Goal: Obtain resource: Download file/media

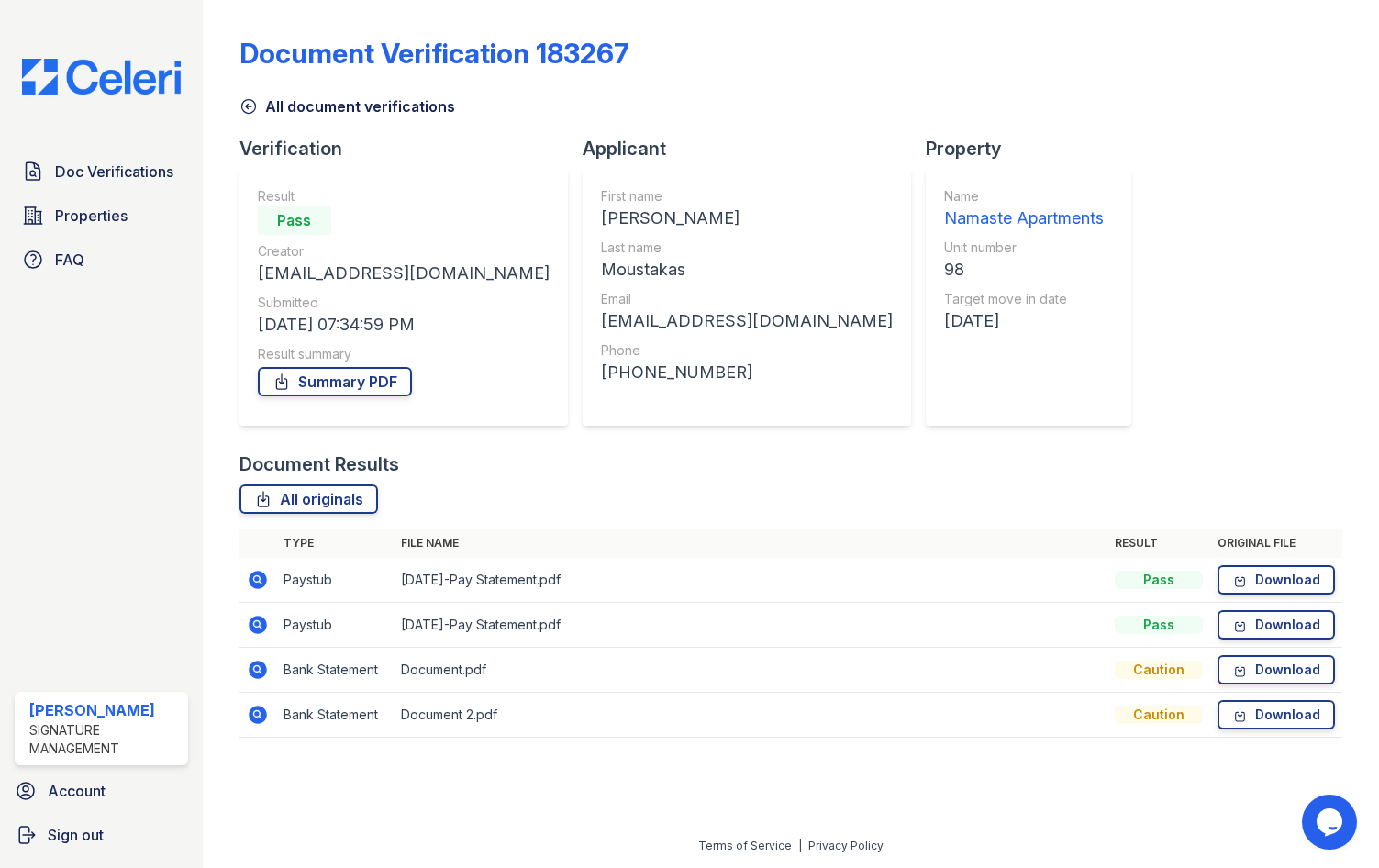
click at [265, 720] on icon at bounding box center [257, 714] width 18 height 18
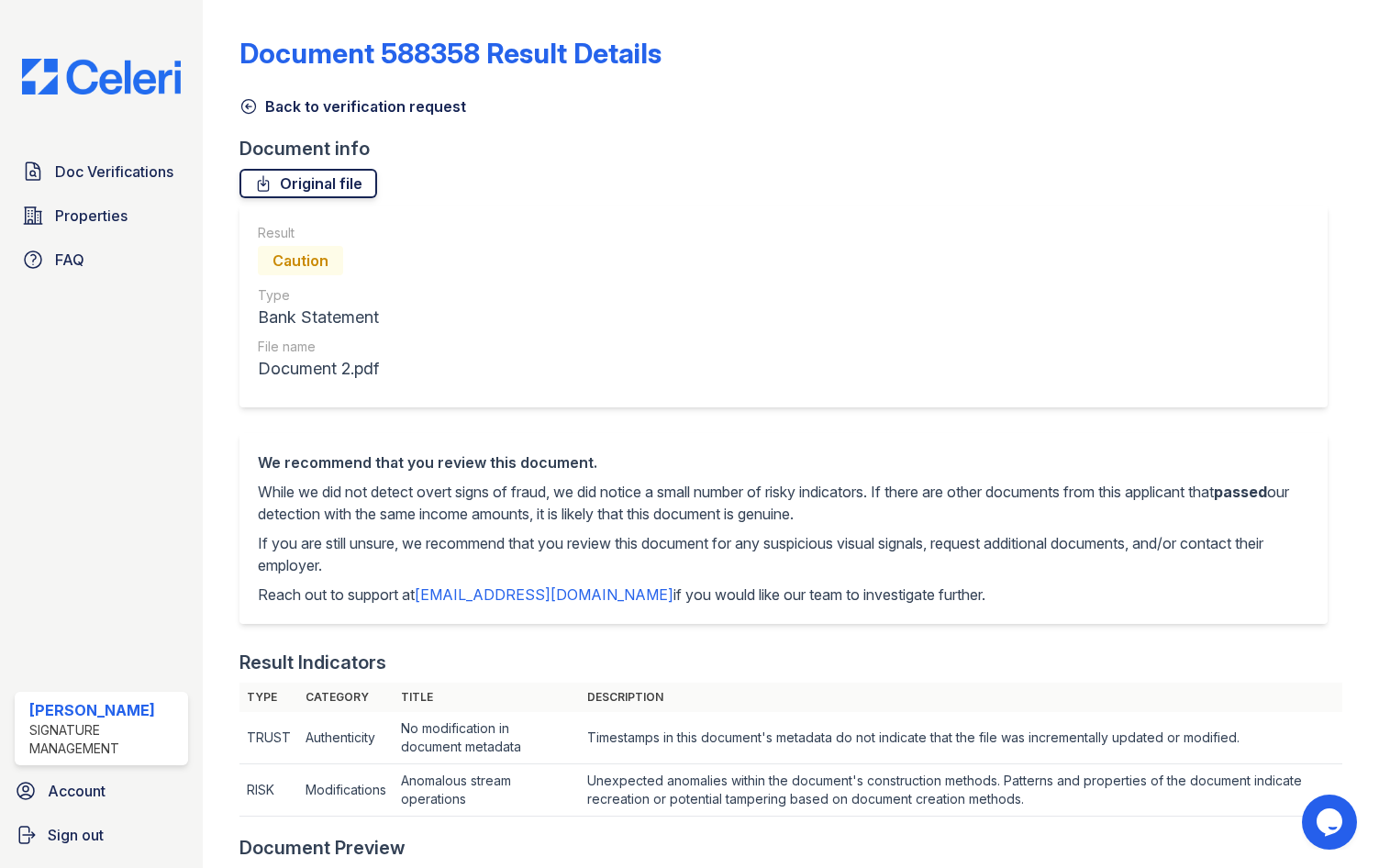
click at [322, 185] on link "Original file" at bounding box center [309, 183] width 138 height 29
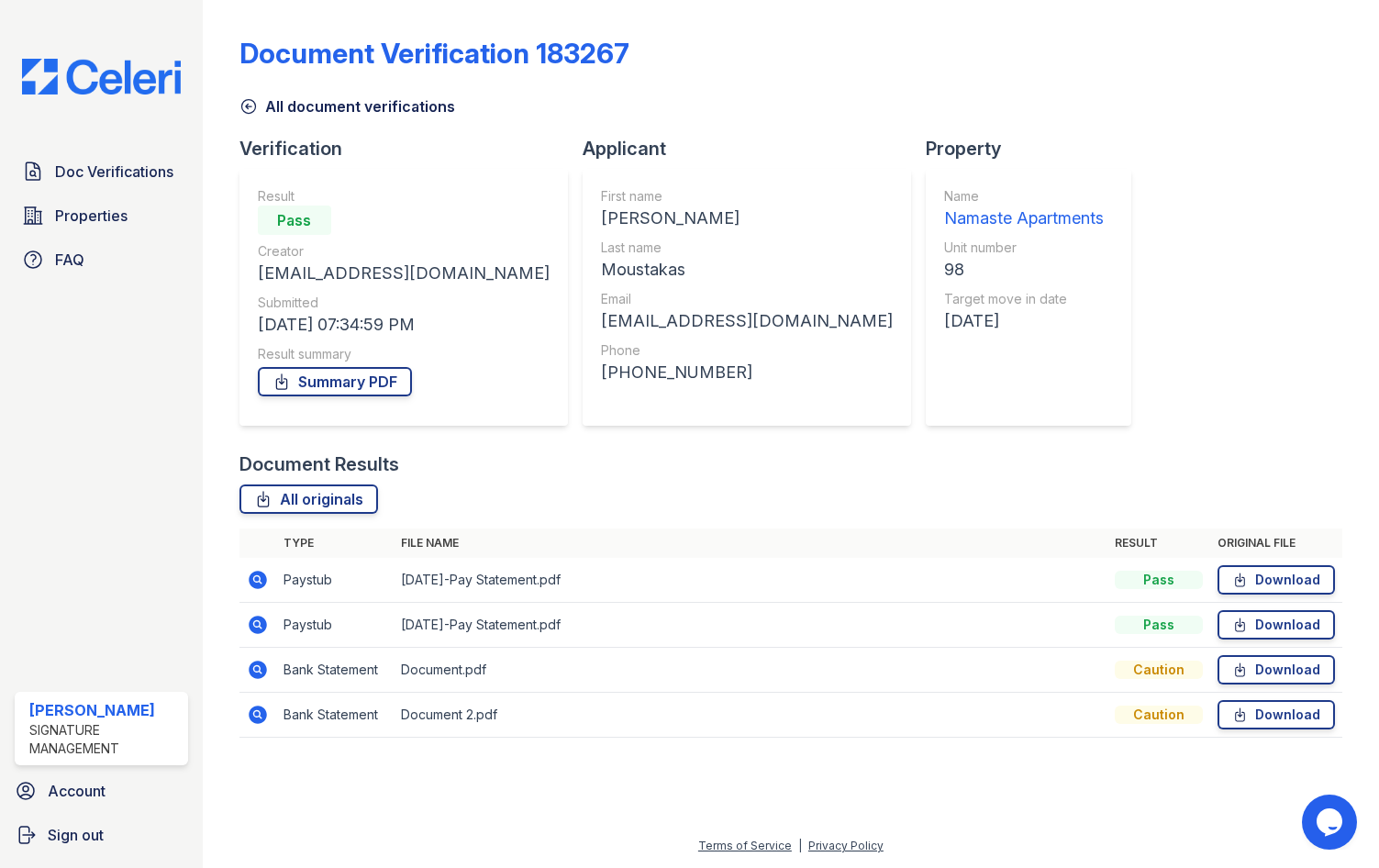
click at [253, 676] on icon at bounding box center [257, 669] width 18 height 18
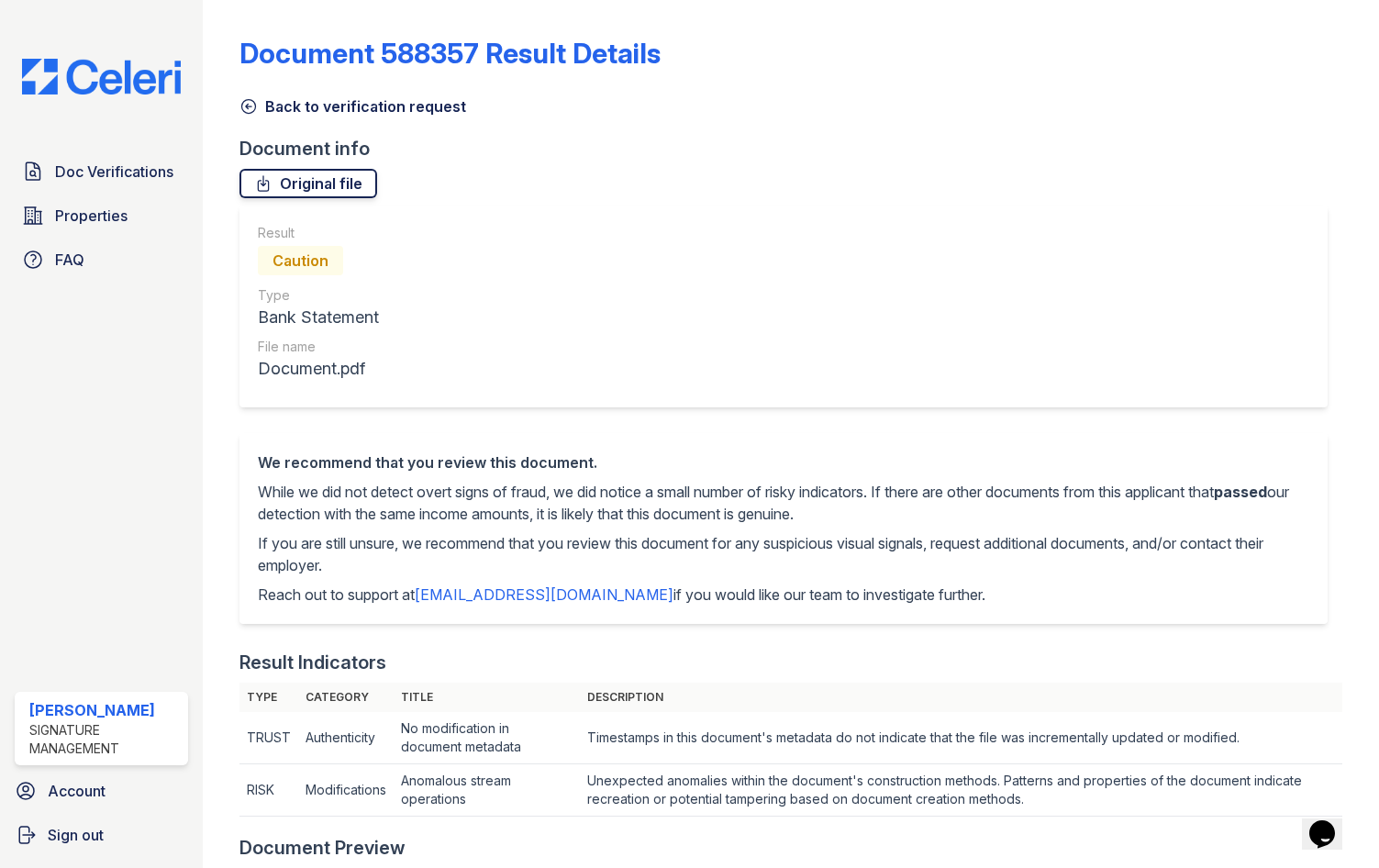
click at [332, 175] on link "Original file" at bounding box center [309, 183] width 138 height 29
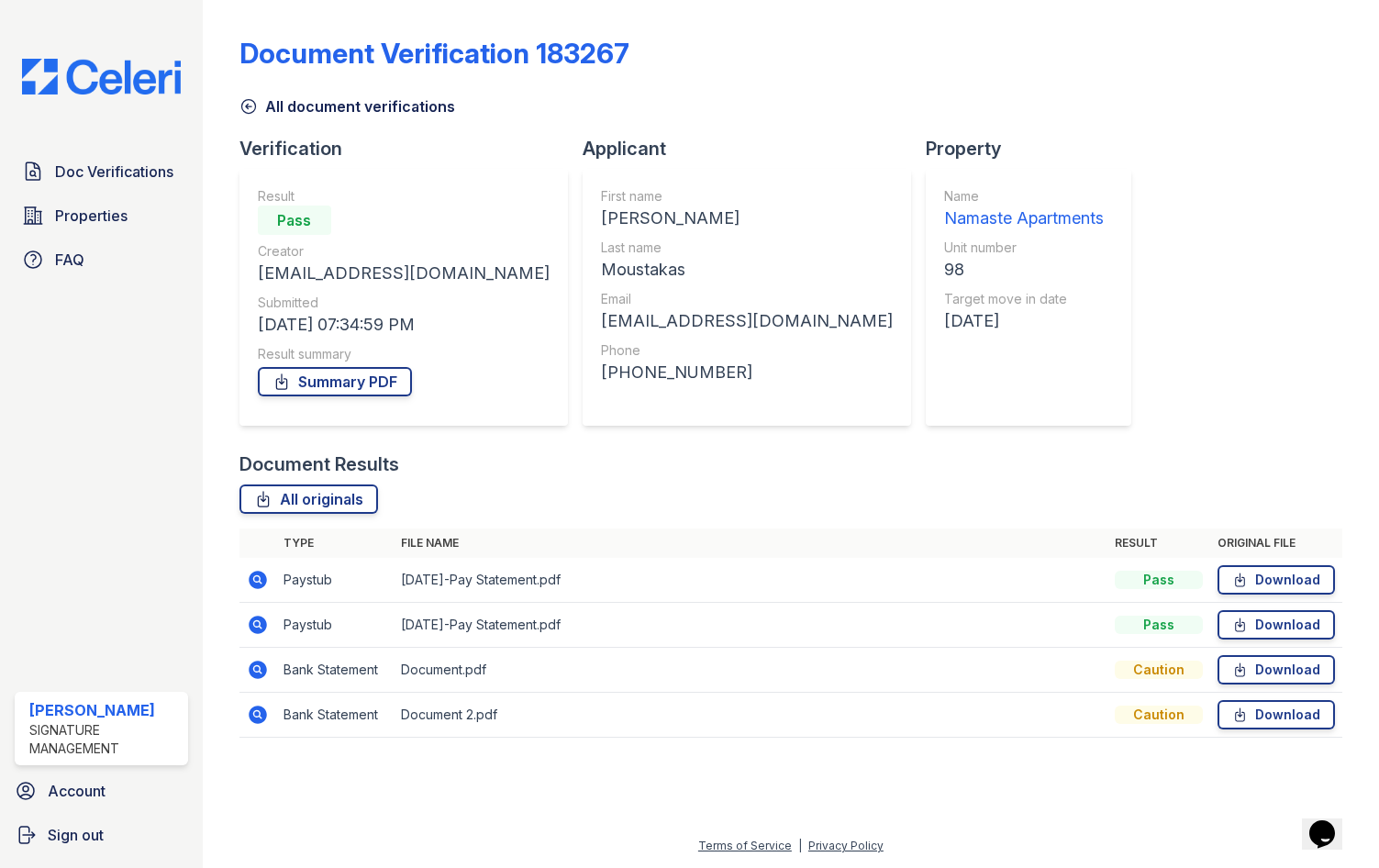
click at [261, 620] on icon at bounding box center [257, 624] width 18 height 18
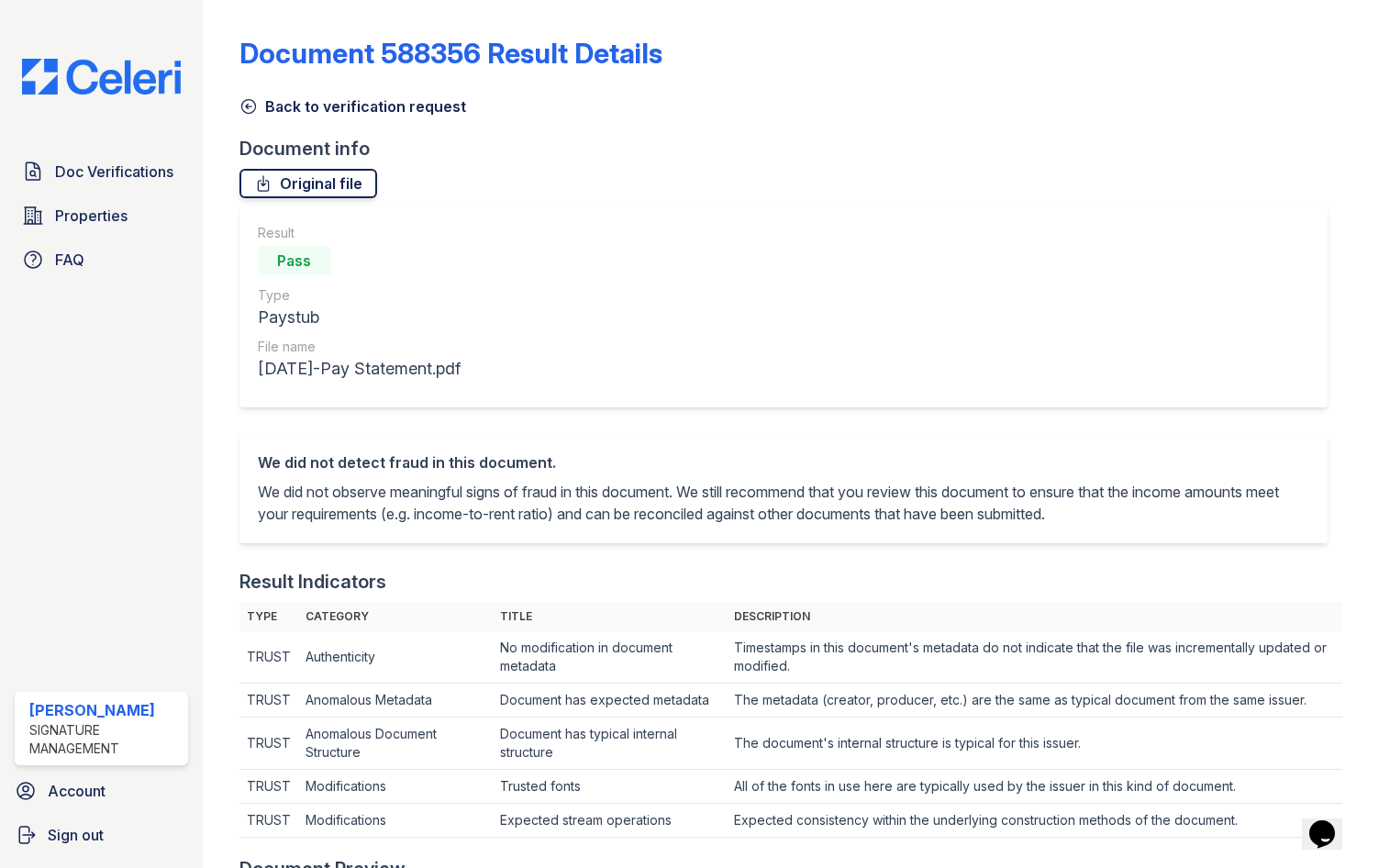
click at [334, 184] on link "Original file" at bounding box center [309, 183] width 138 height 29
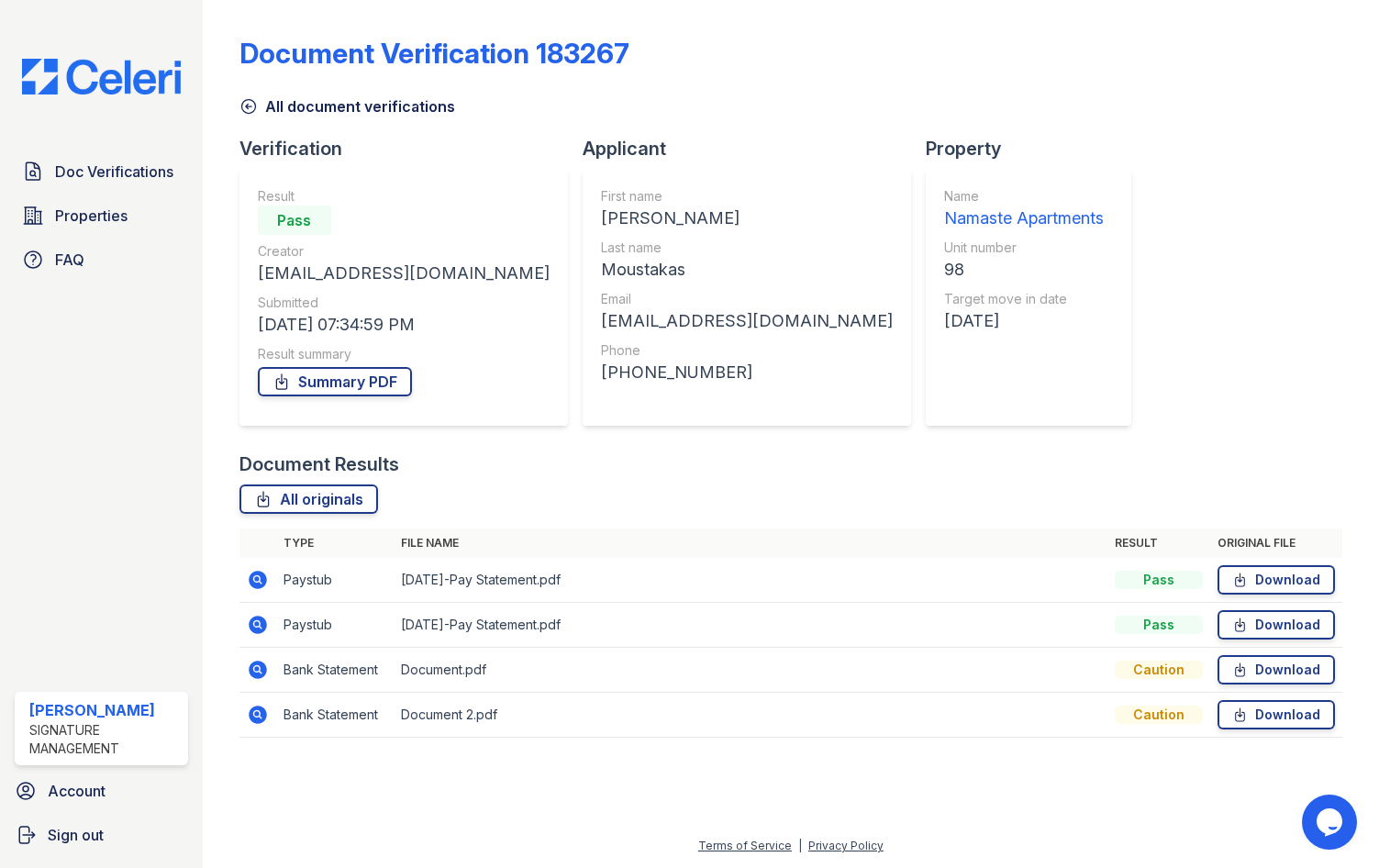
click at [247, 582] on icon at bounding box center [257, 579] width 22 height 22
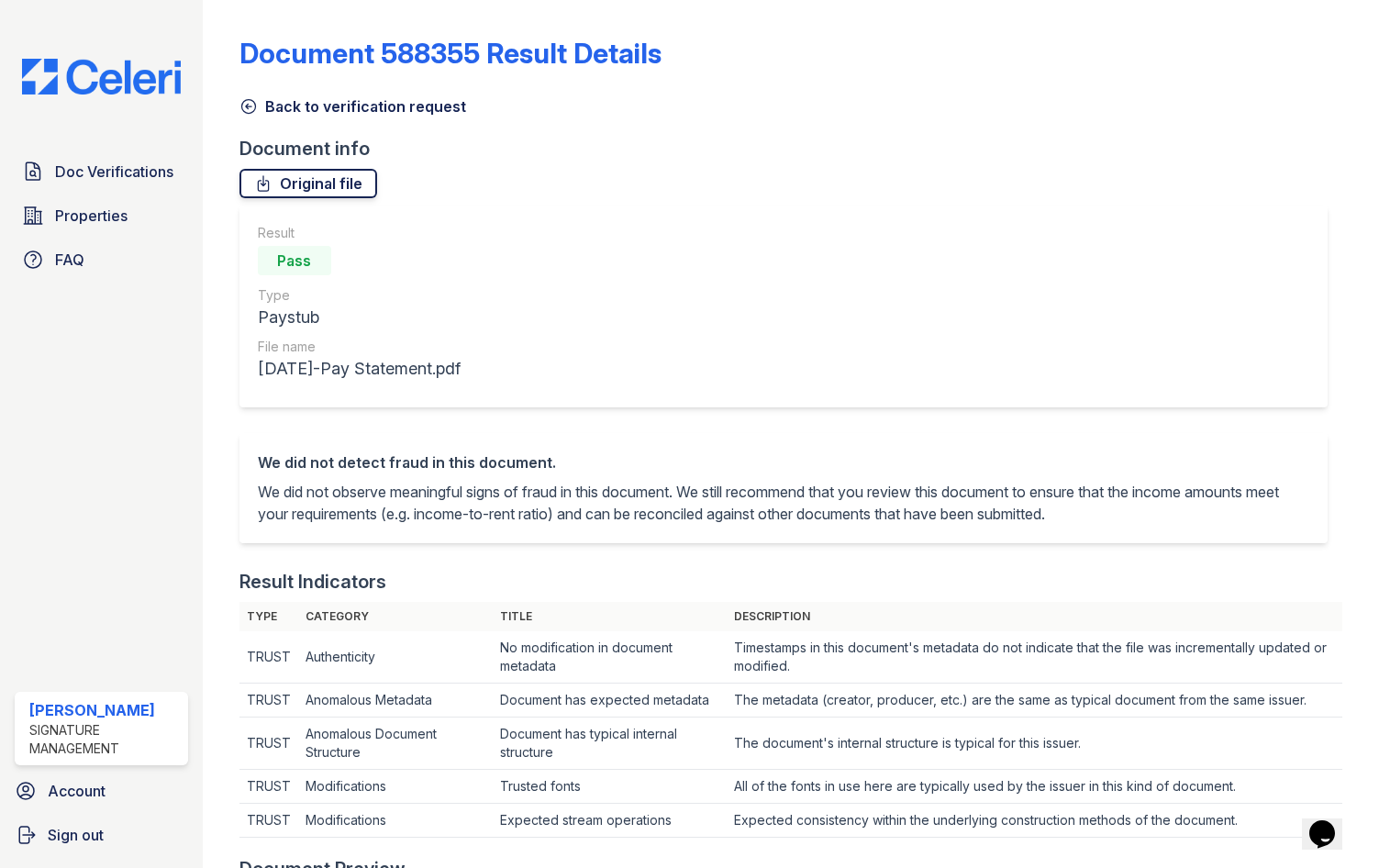
click at [312, 187] on link "Original file" at bounding box center [309, 183] width 138 height 29
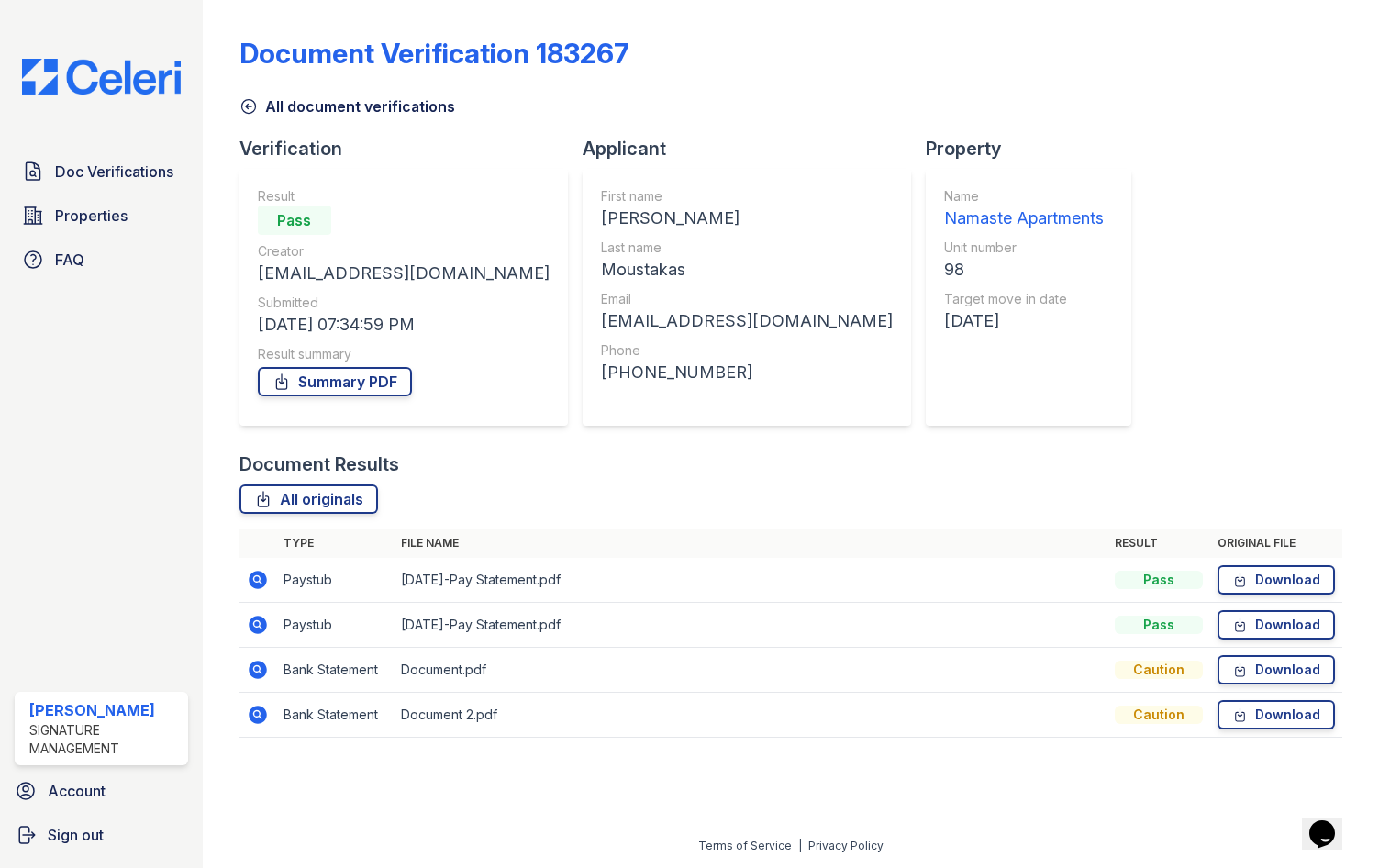
click at [352, 361] on div "Result summary" at bounding box center [403, 353] width 292 height 18
click at [358, 374] on link "Summary PDF" at bounding box center [334, 382] width 154 height 29
click at [92, 75] on img at bounding box center [101, 77] width 188 height 36
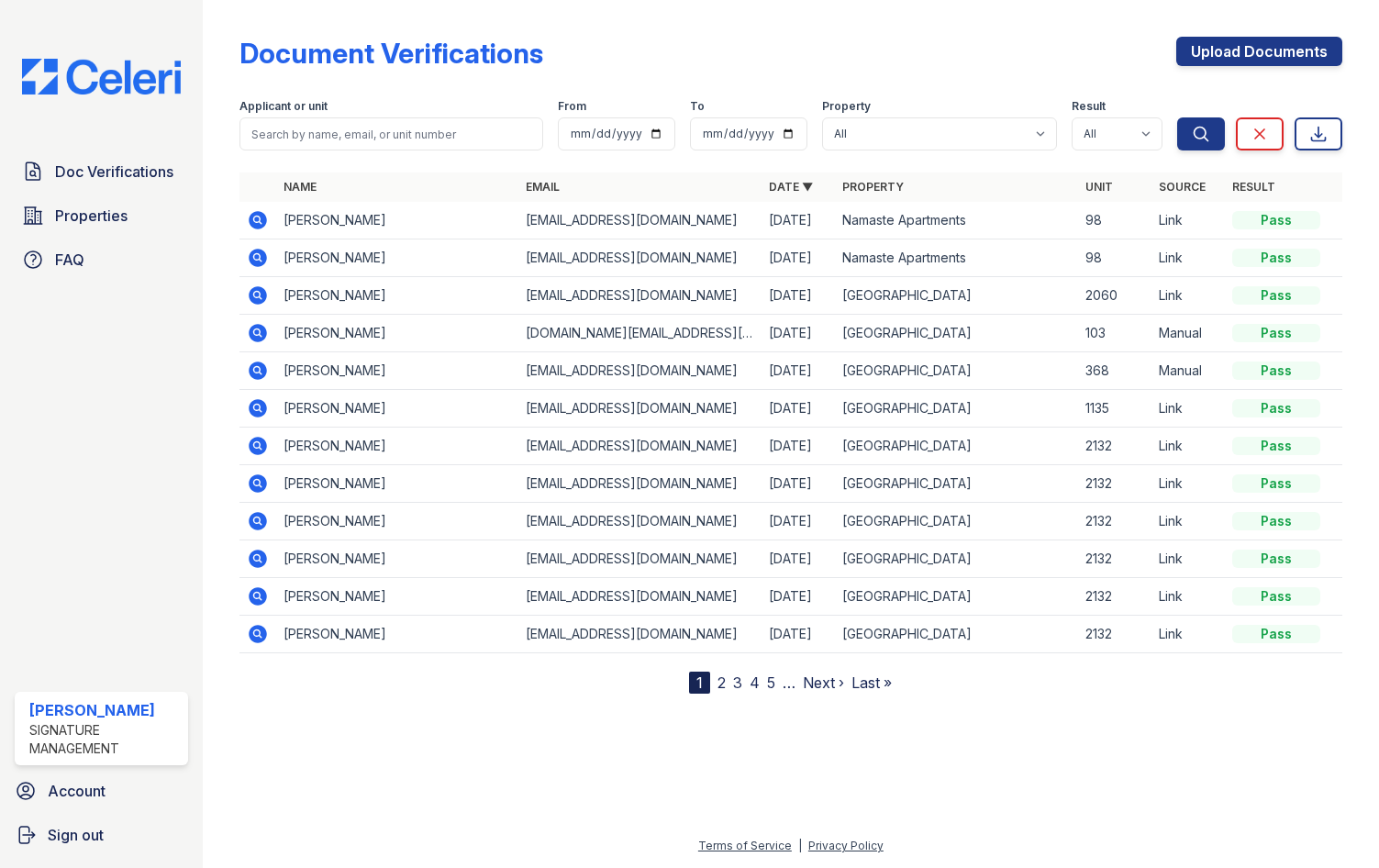
click at [848, 48] on div "Document Verifications Upload Documents" at bounding box center [792, 60] width 1103 height 48
click at [261, 217] on icon at bounding box center [257, 219] width 18 height 18
